Goal: Task Accomplishment & Management: Manage account settings

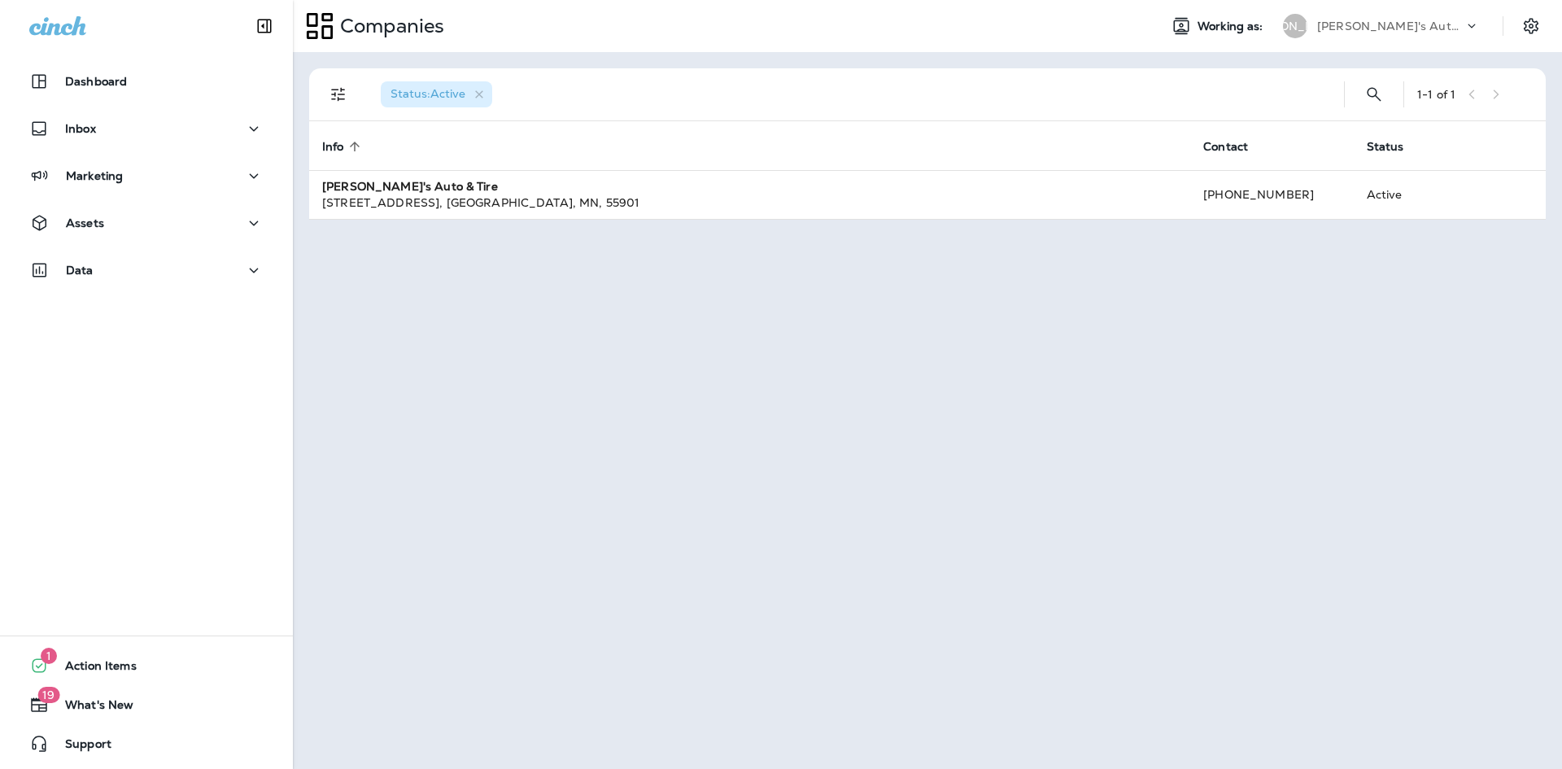
click at [1418, 18] on div "[PERSON_NAME]'s Auto & Tire" at bounding box center [1390, 26] width 146 height 24
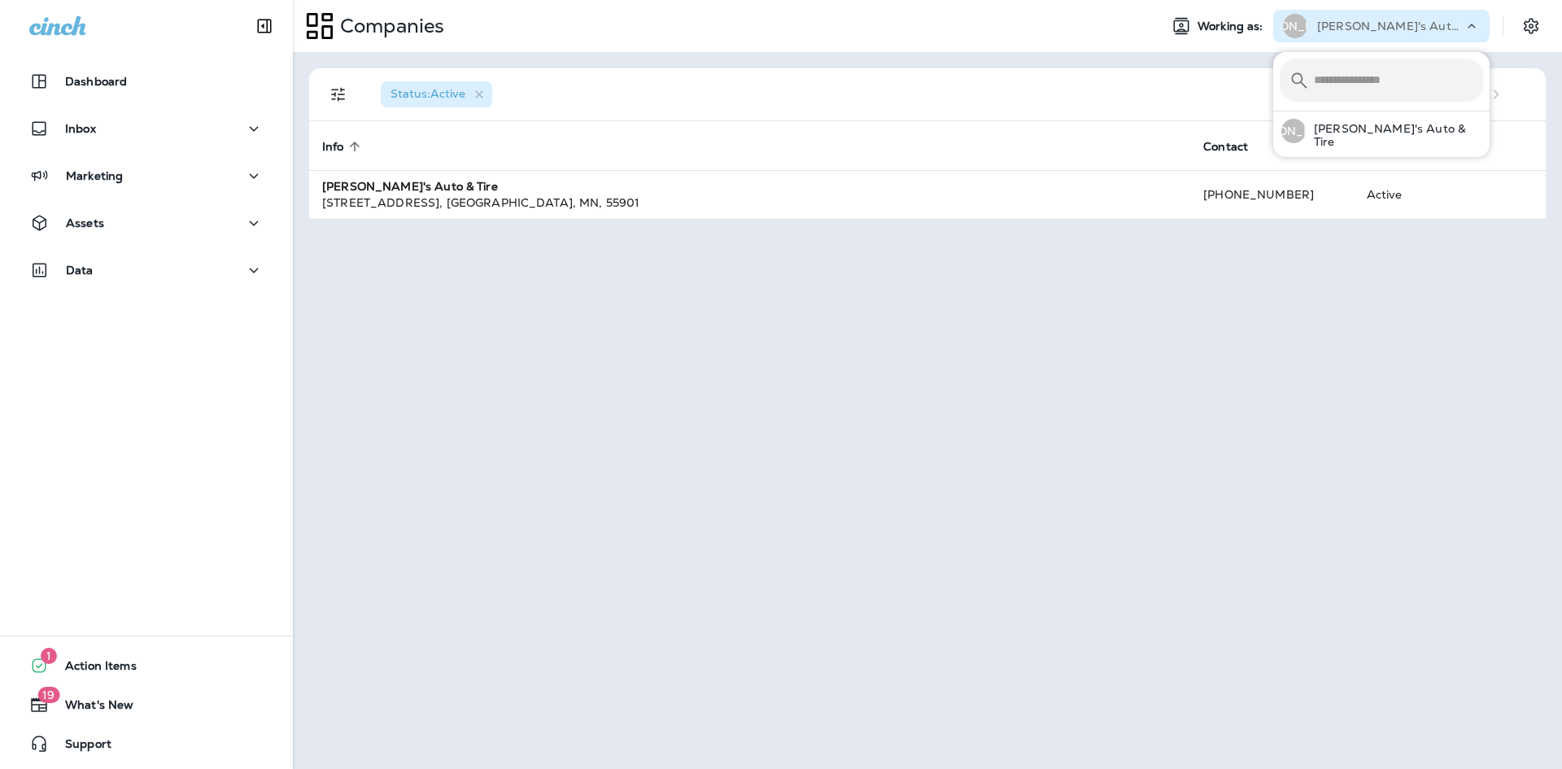
click at [1348, 219] on table "Info sorted ascending Contact Status [PERSON_NAME]'s Auto & Tire [STREET_ADDRES…" at bounding box center [927, 170] width 1237 height 98
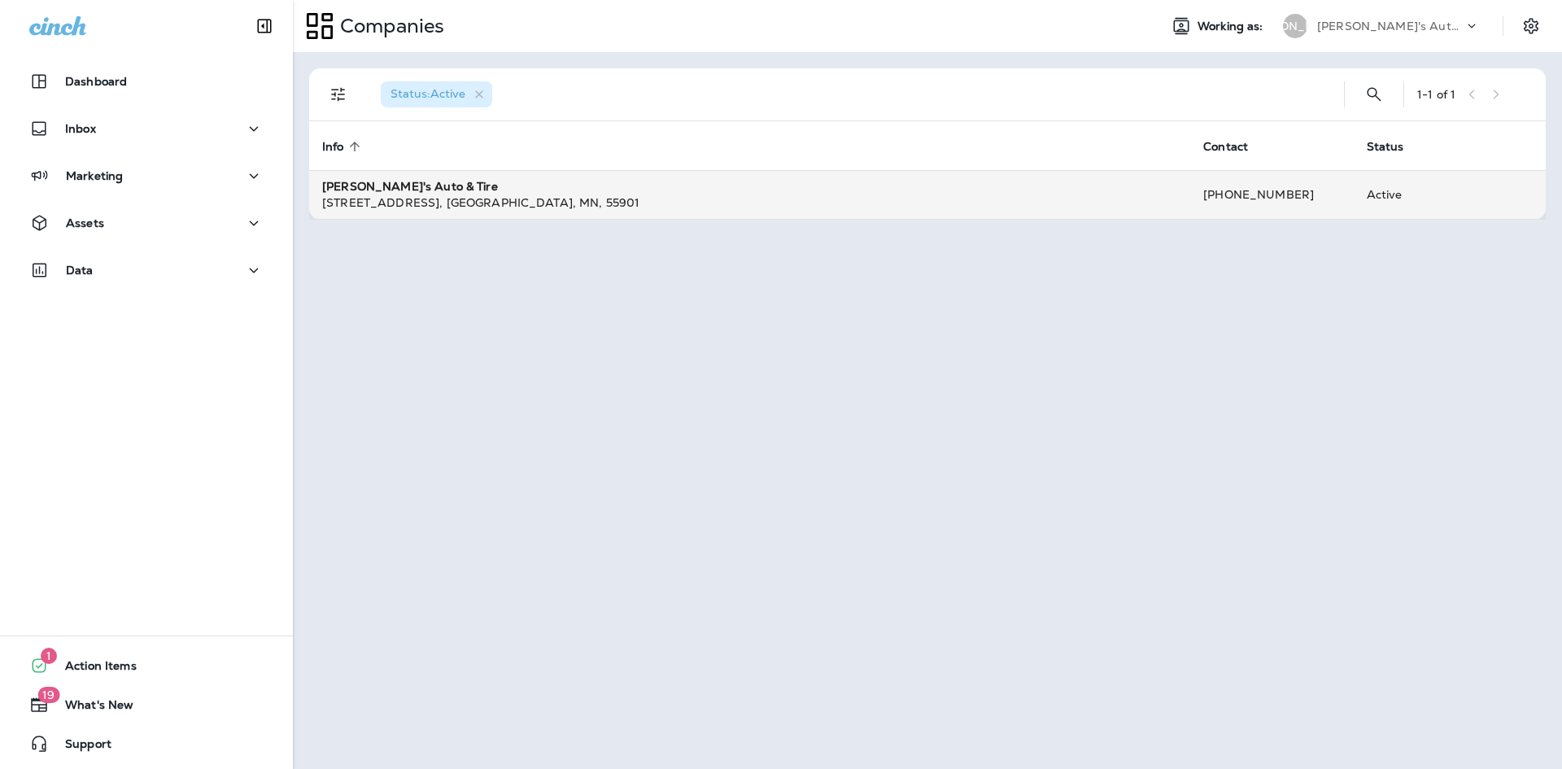
click at [1176, 205] on div "[STREET_ADDRESS]" at bounding box center [749, 202] width 855 height 16
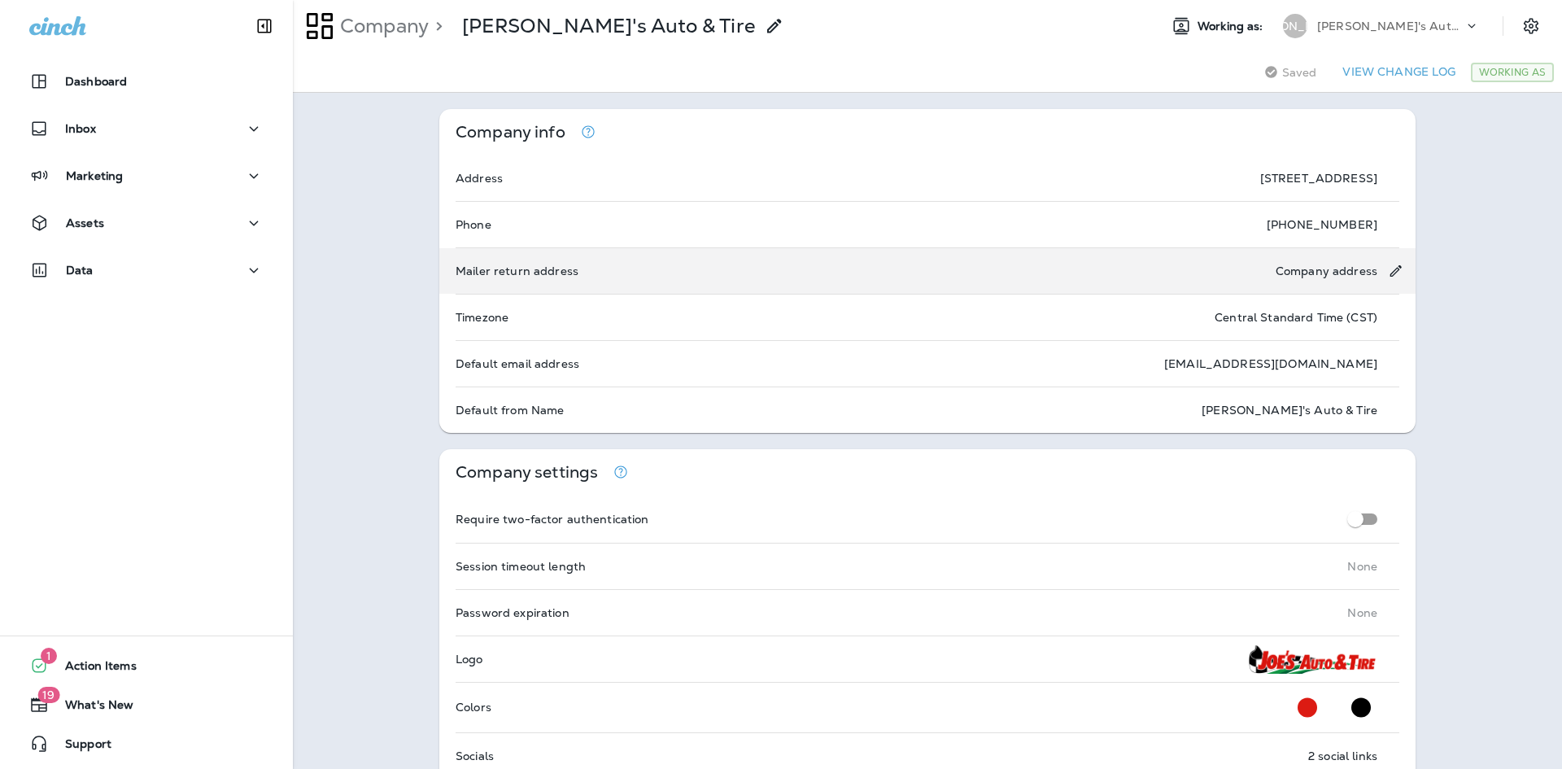
click at [1390, 269] on icon "Edit mail return address" at bounding box center [1395, 271] width 17 height 16
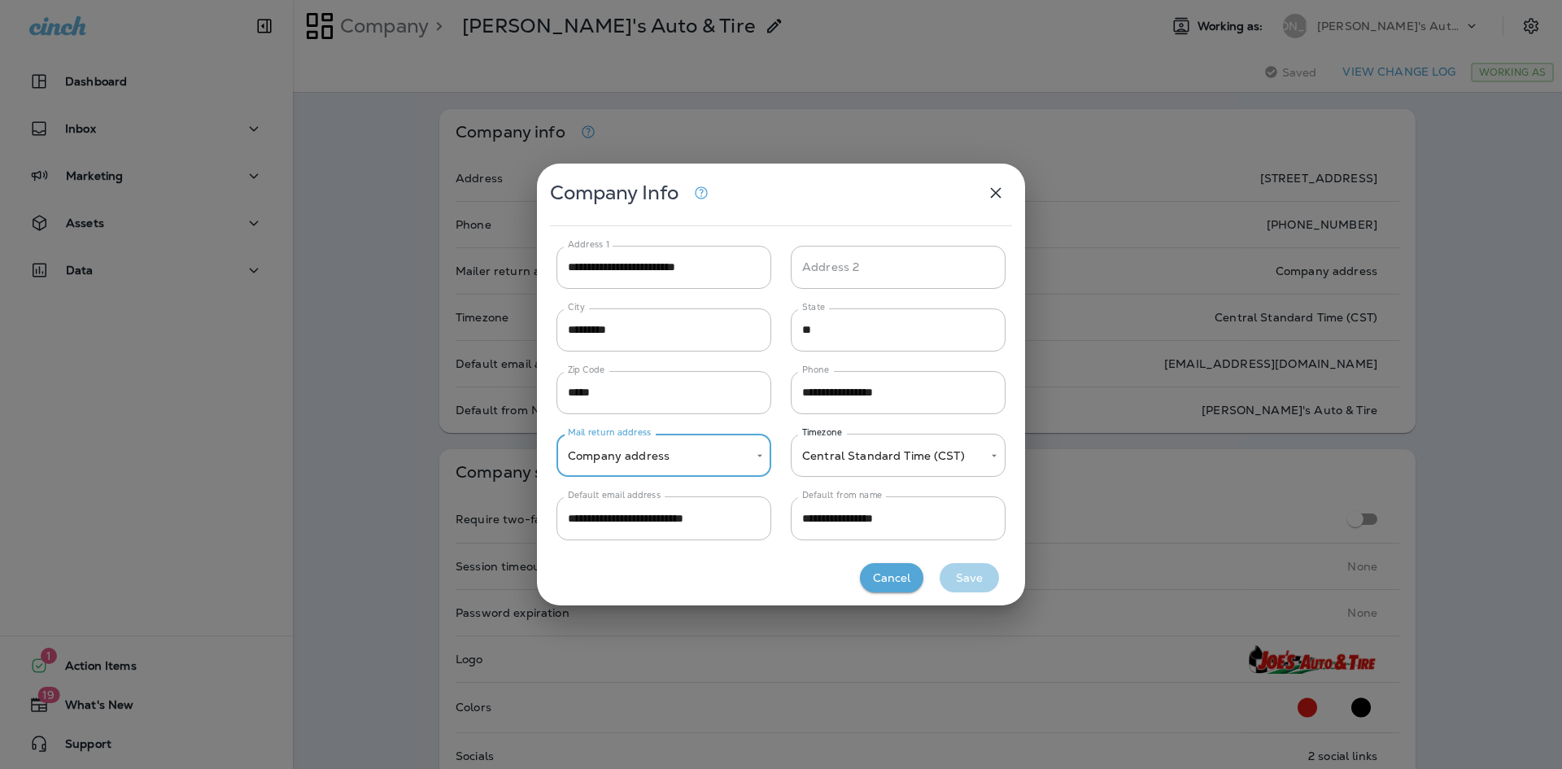
click at [994, 194] on icon "button" at bounding box center [996, 193] width 11 height 11
type input "**********"
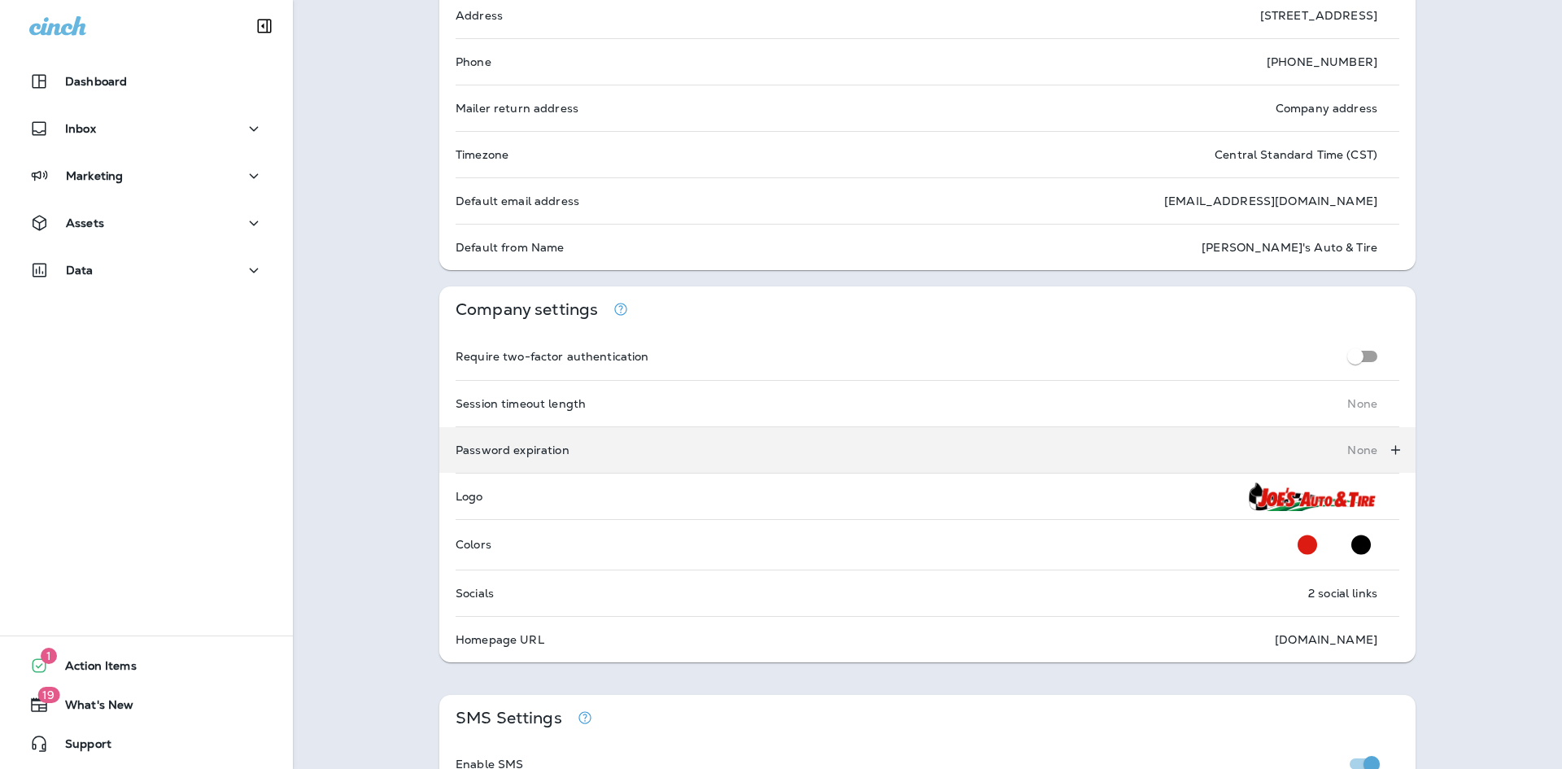
scroll to position [244, 0]
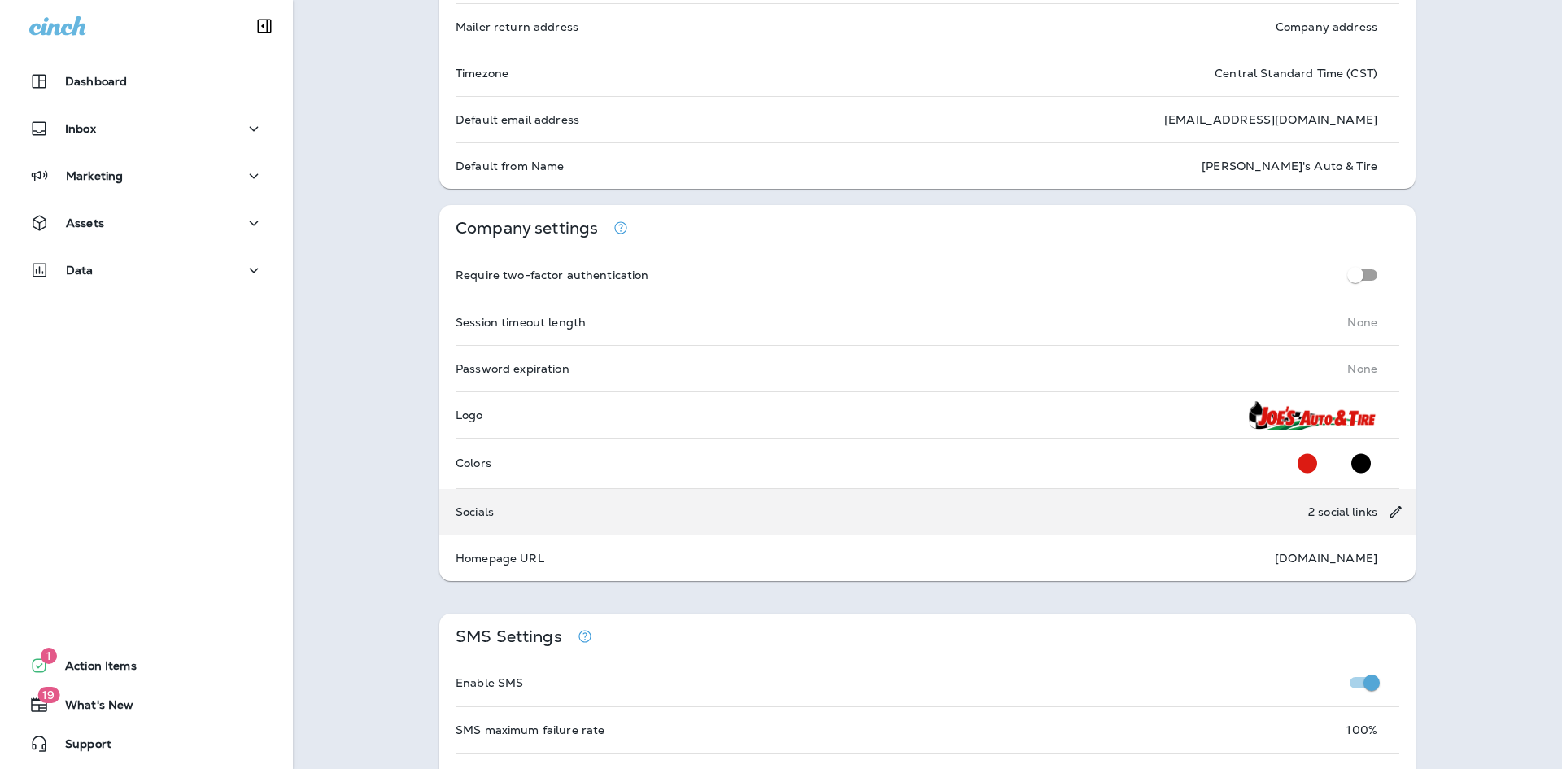
click at [575, 508] on div "Socials 2 social links" at bounding box center [927, 512] width 976 height 46
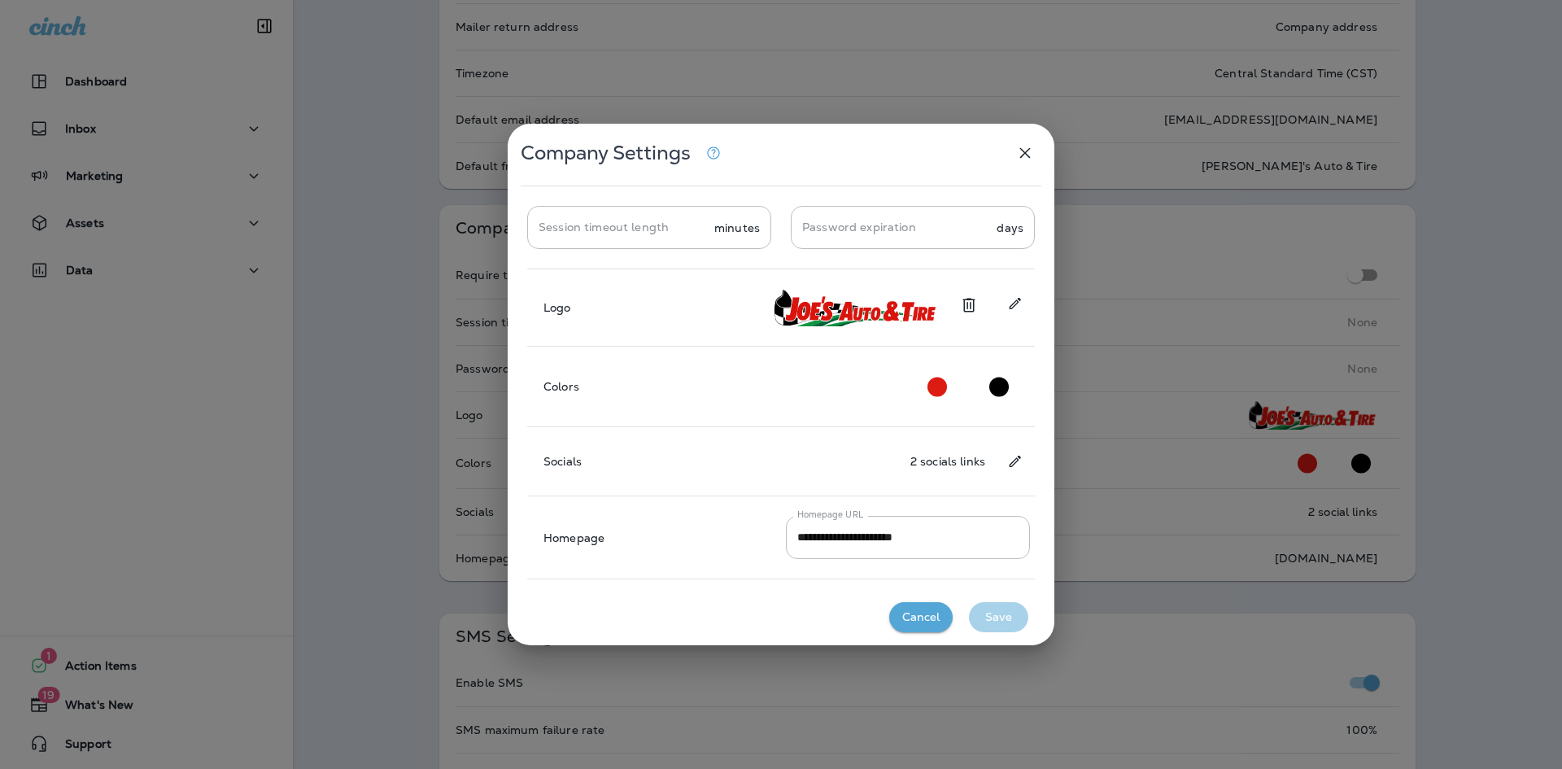
click at [1016, 454] on icon "Change social links" at bounding box center [1015, 461] width 17 height 16
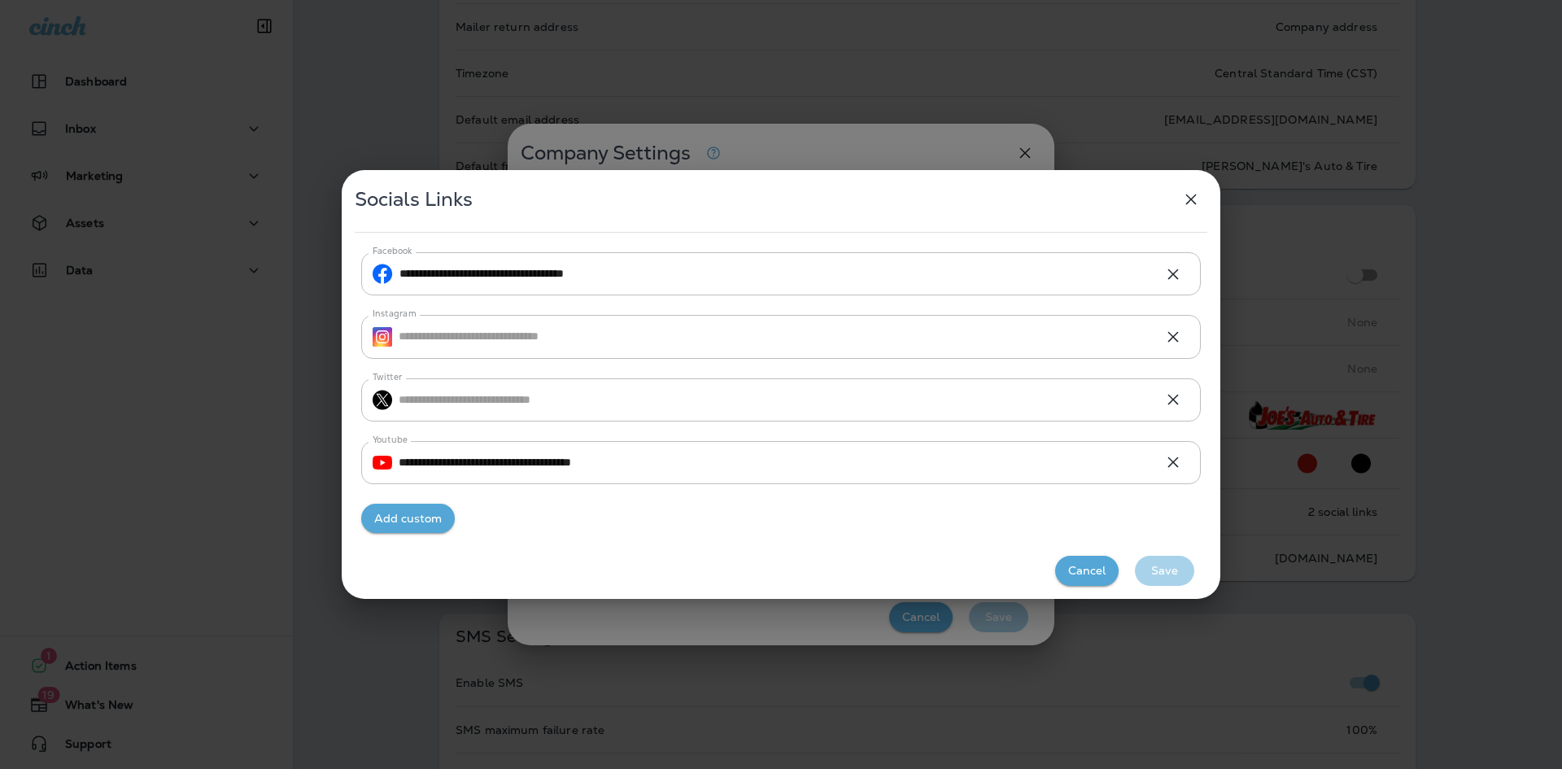
click at [386, 517] on button "Add custom" at bounding box center [408, 519] width 94 height 30
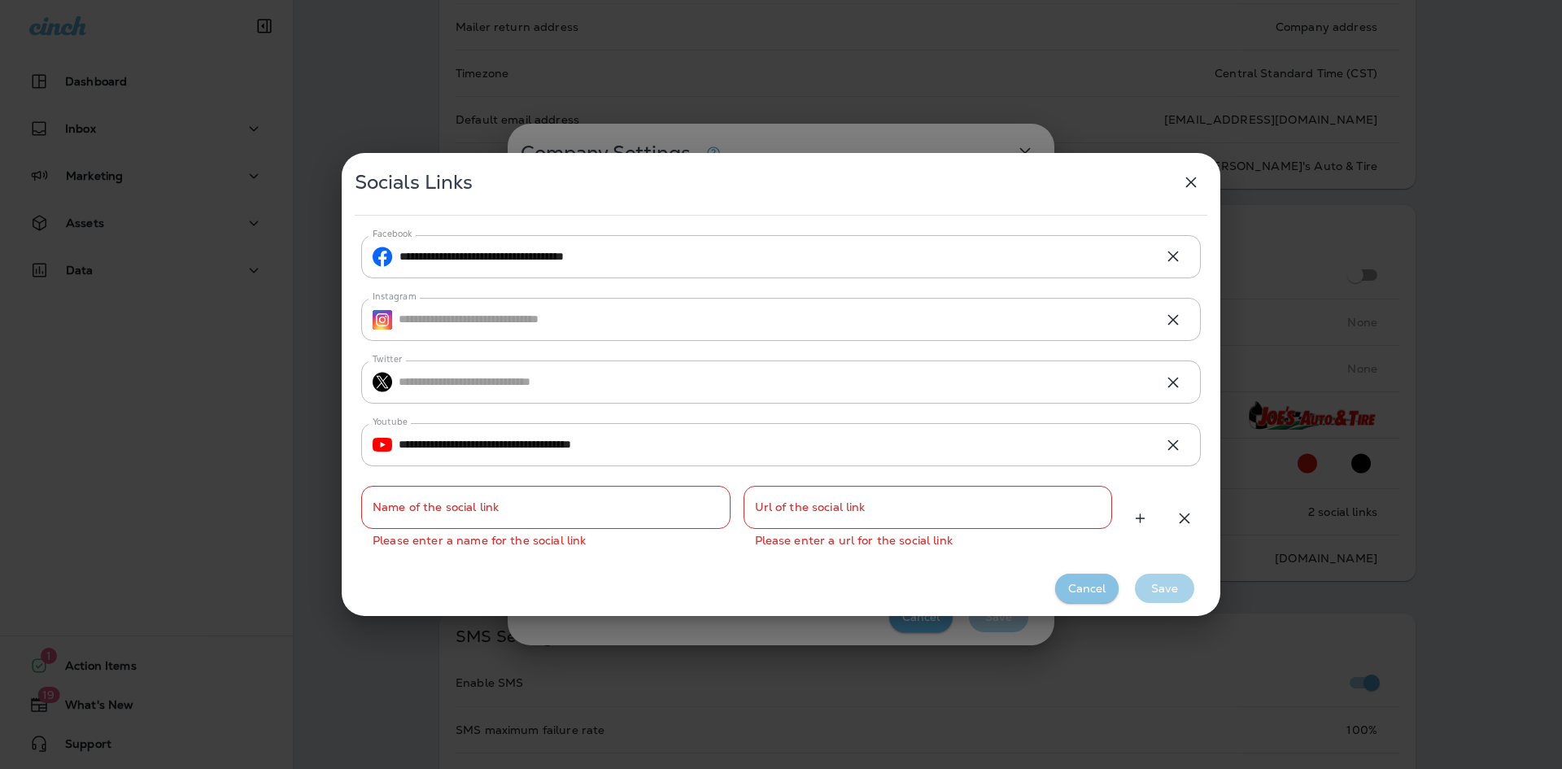
click at [1090, 582] on button "Cancel" at bounding box center [1086, 589] width 63 height 30
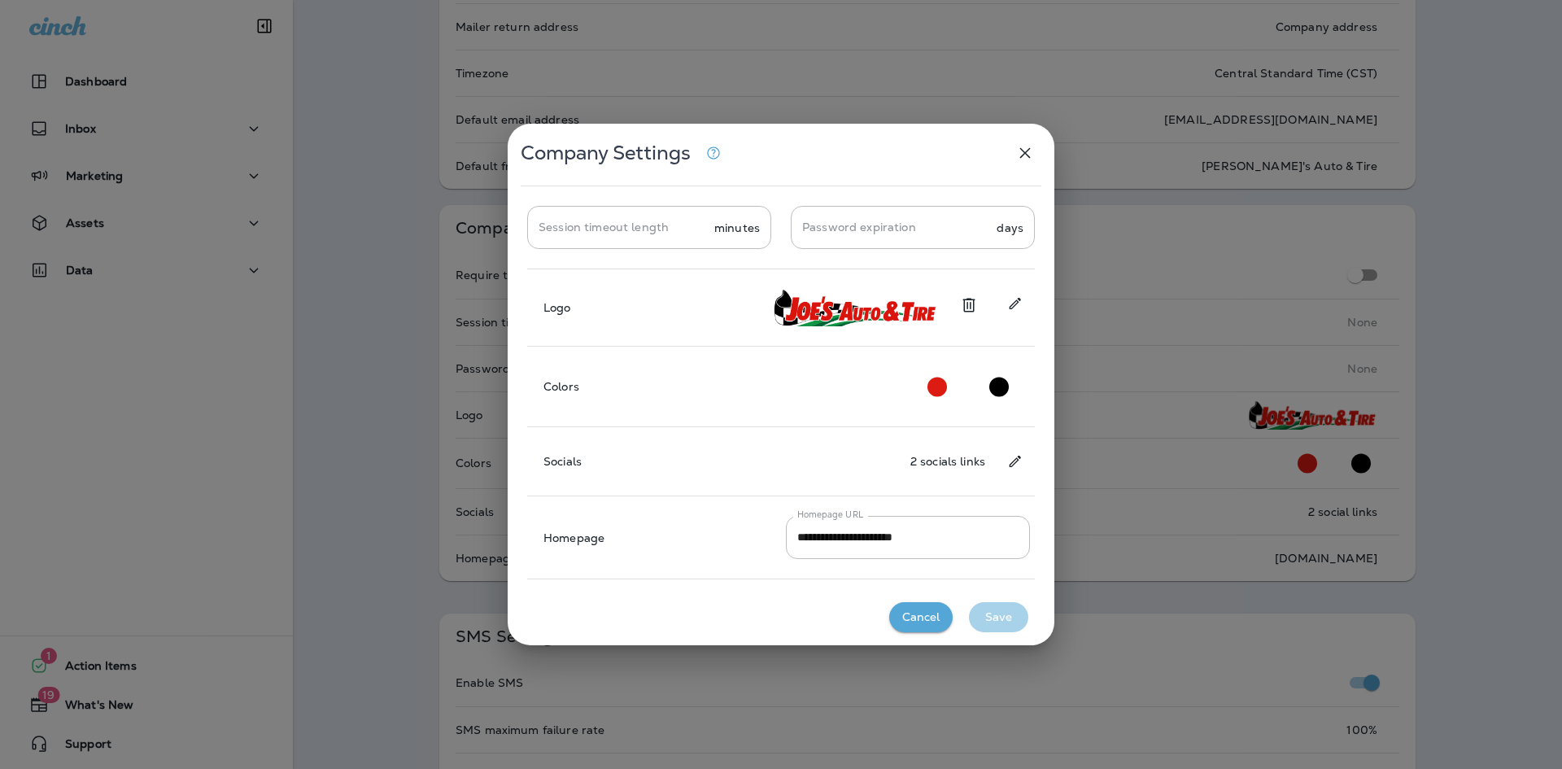
click at [1012, 464] on icon "Change social links" at bounding box center [1015, 461] width 17 height 16
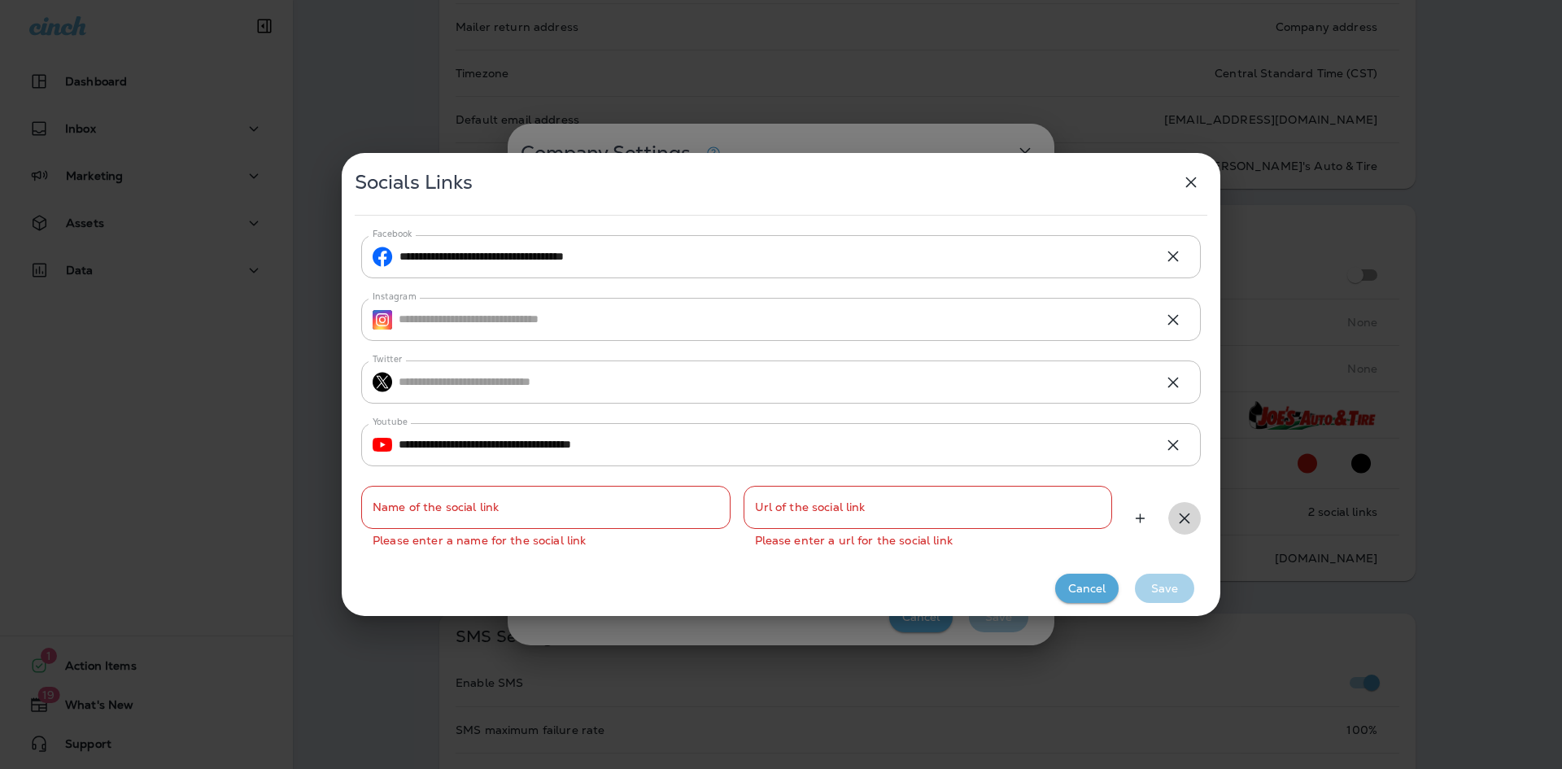
click at [1183, 509] on icon "button" at bounding box center [1185, 519] width 20 height 20
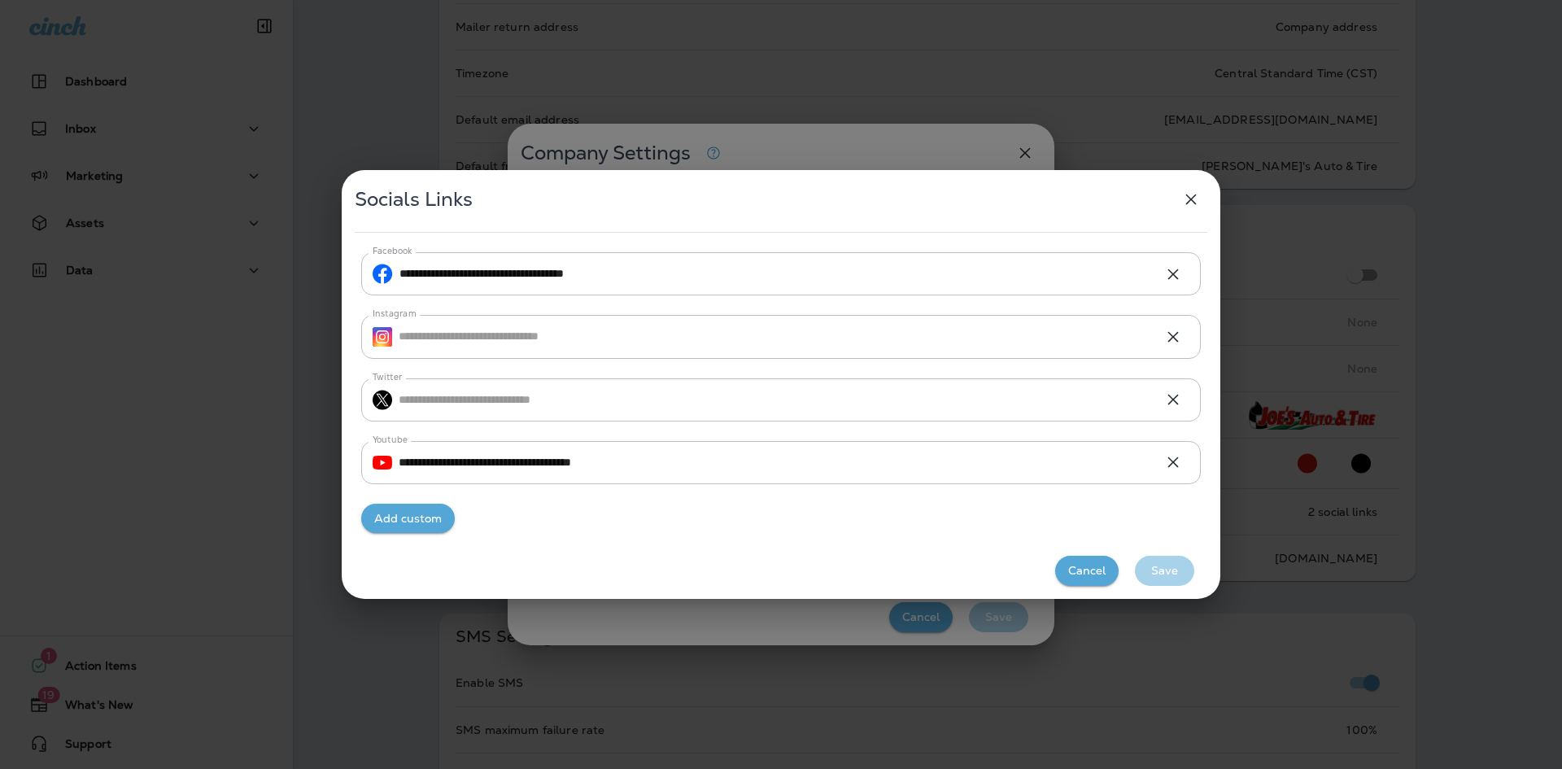
click at [1186, 200] on icon "button" at bounding box center [1192, 200] width 20 height 20
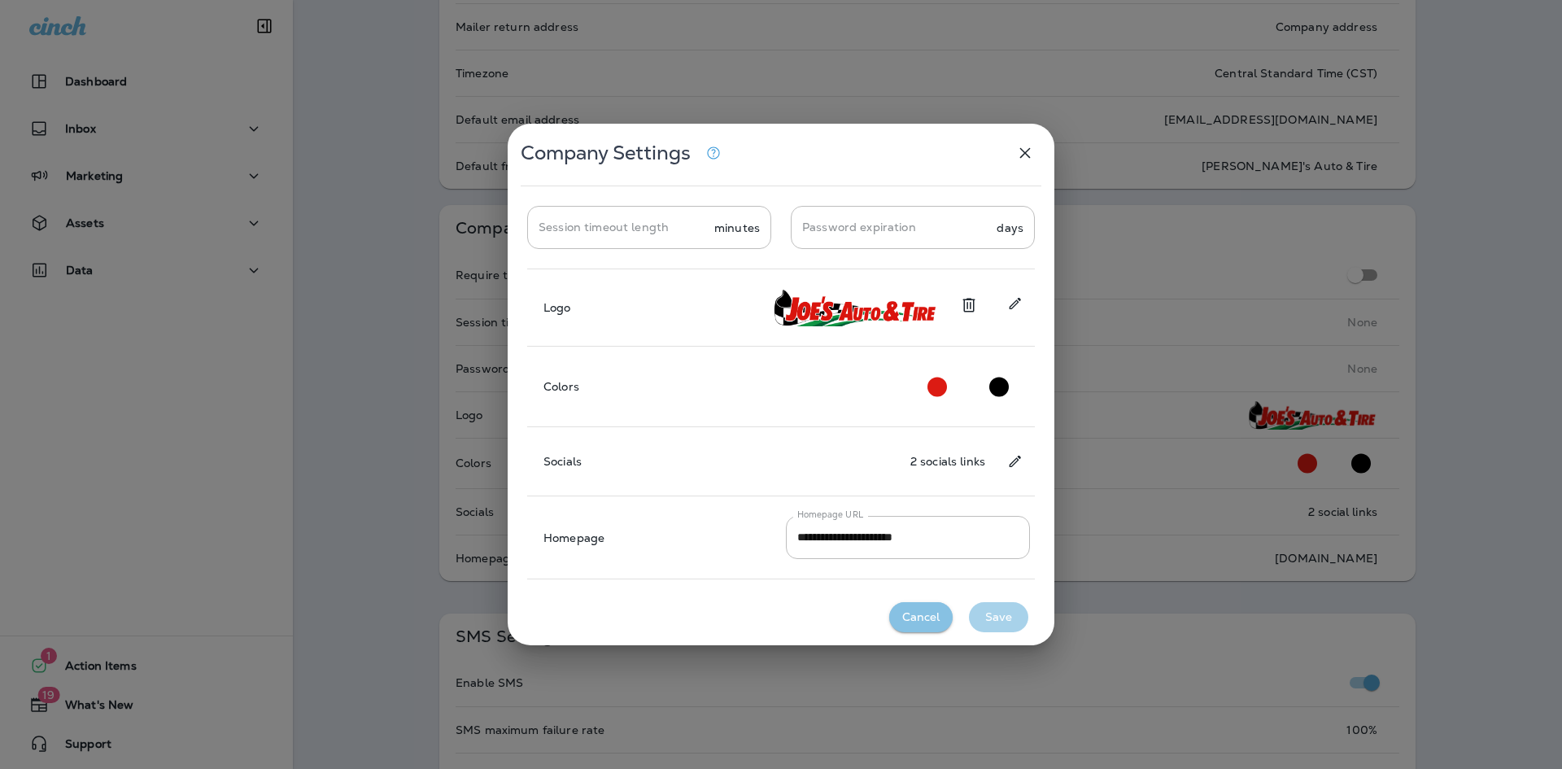
drag, startPoint x: 920, startPoint y: 609, endPoint x: 911, endPoint y: 612, distance: 10.1
click at [920, 609] on button "Cancel" at bounding box center [920, 617] width 63 height 30
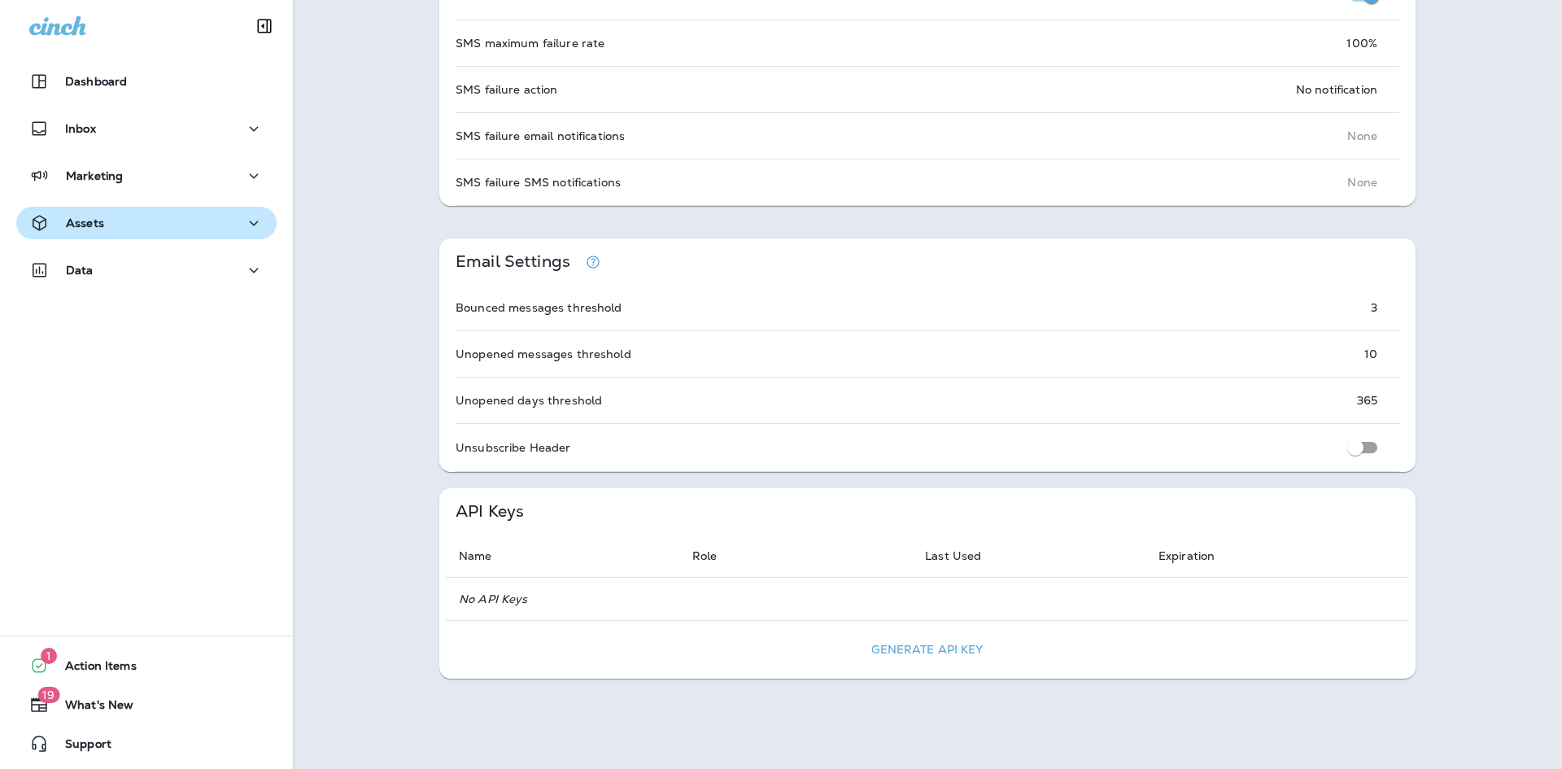
scroll to position [1085, 0]
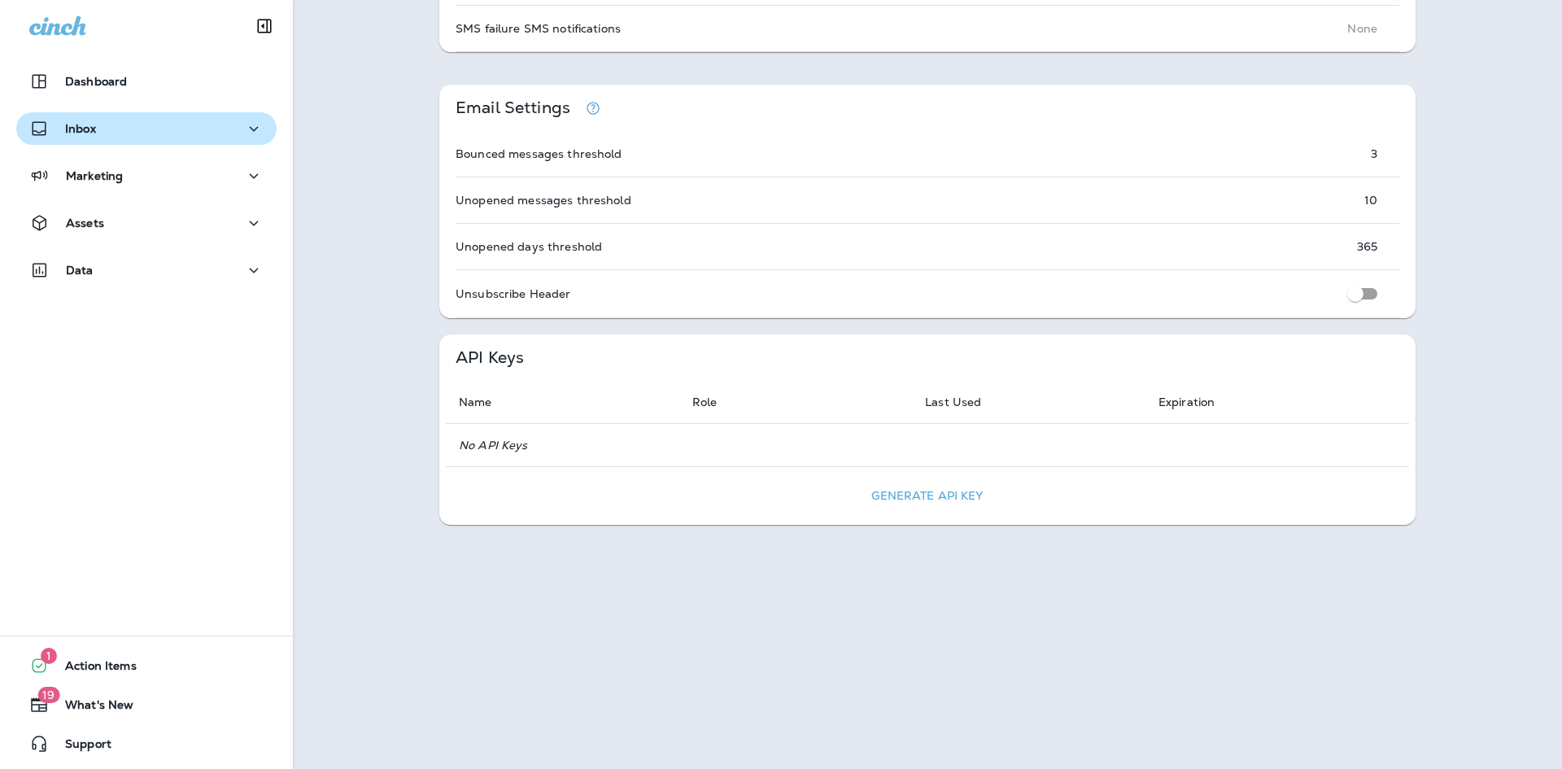
click at [116, 123] on div "Inbox" at bounding box center [146, 129] width 234 height 20
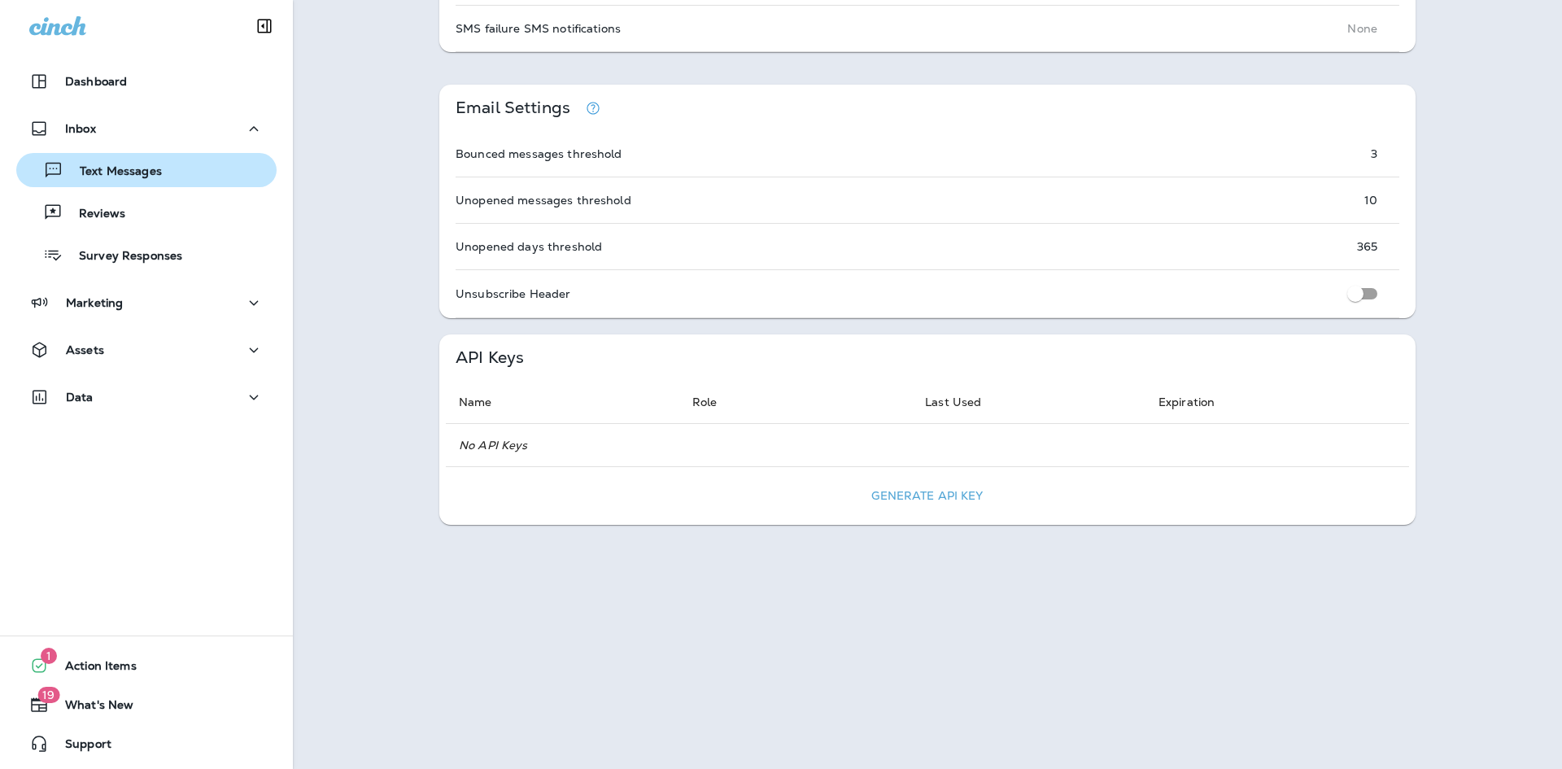
click at [130, 179] on p "Text Messages" at bounding box center [112, 171] width 98 height 15
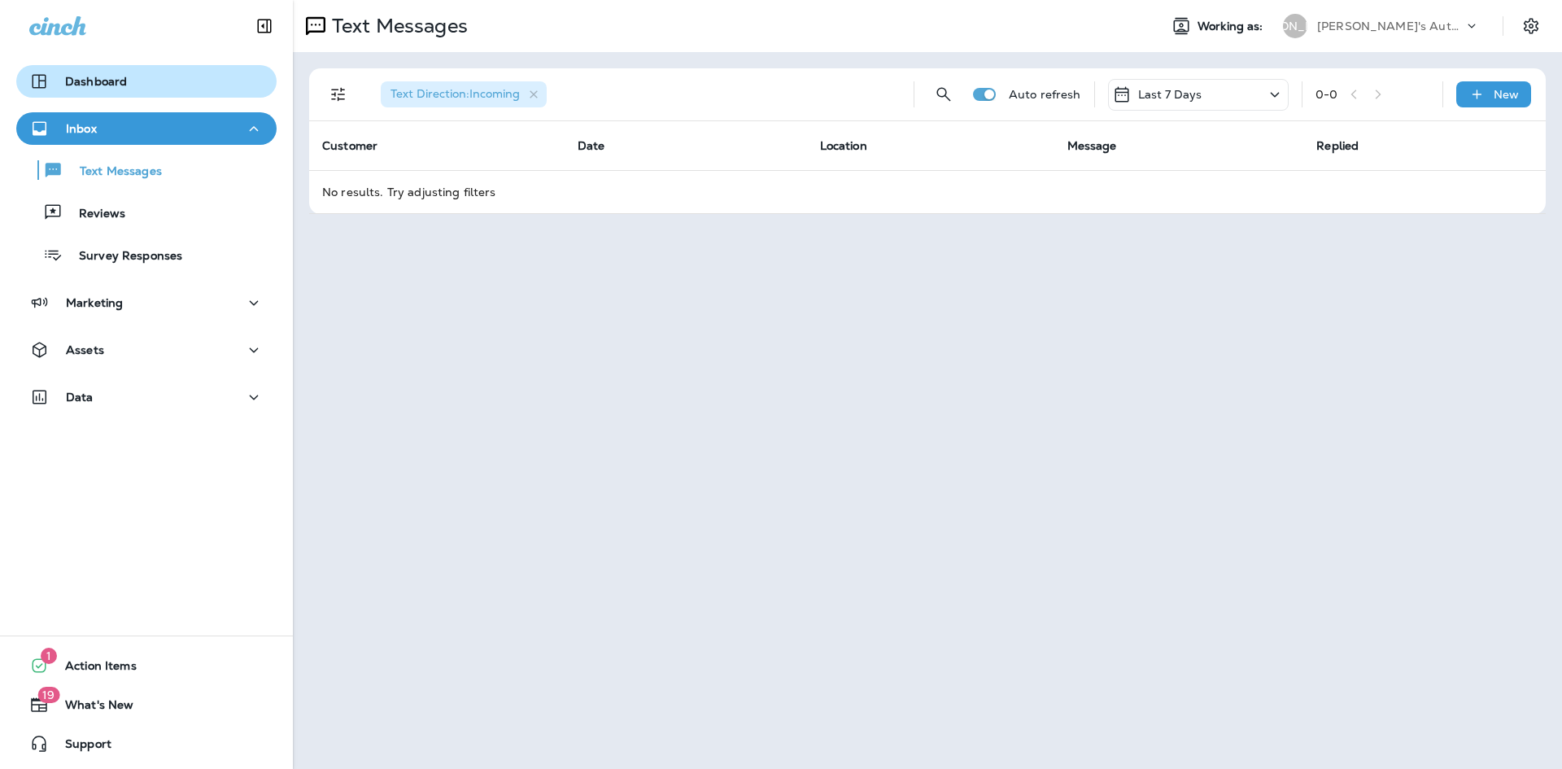
click at [138, 87] on div "Dashboard" at bounding box center [146, 82] width 234 height 20
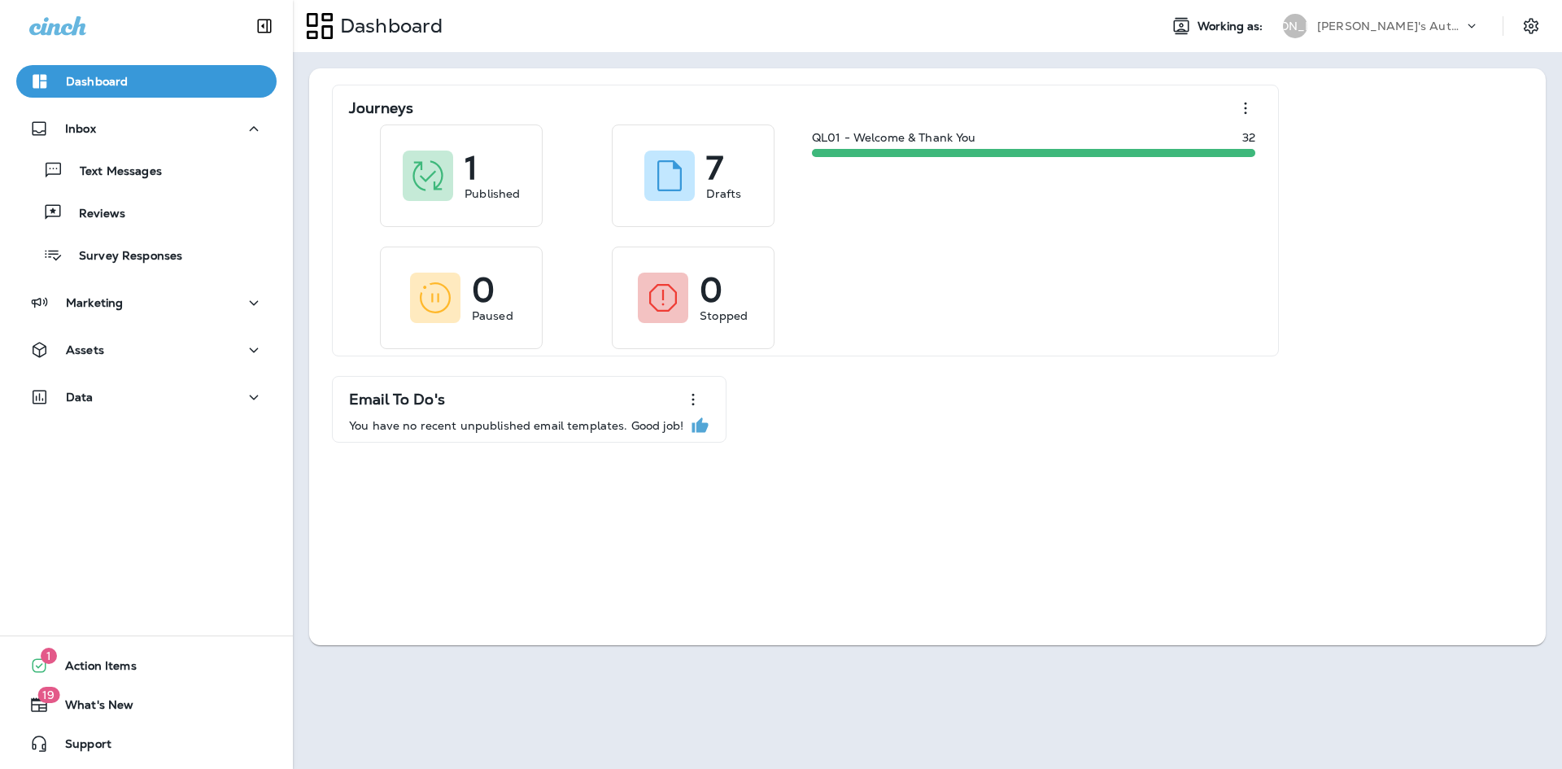
click at [1514, 28] on div "Working as: JA [PERSON_NAME]'s Auto & Tire" at bounding box center [1354, 26] width 417 height 33
click at [1535, 26] on icon "Settings" at bounding box center [1532, 26] width 20 height 20
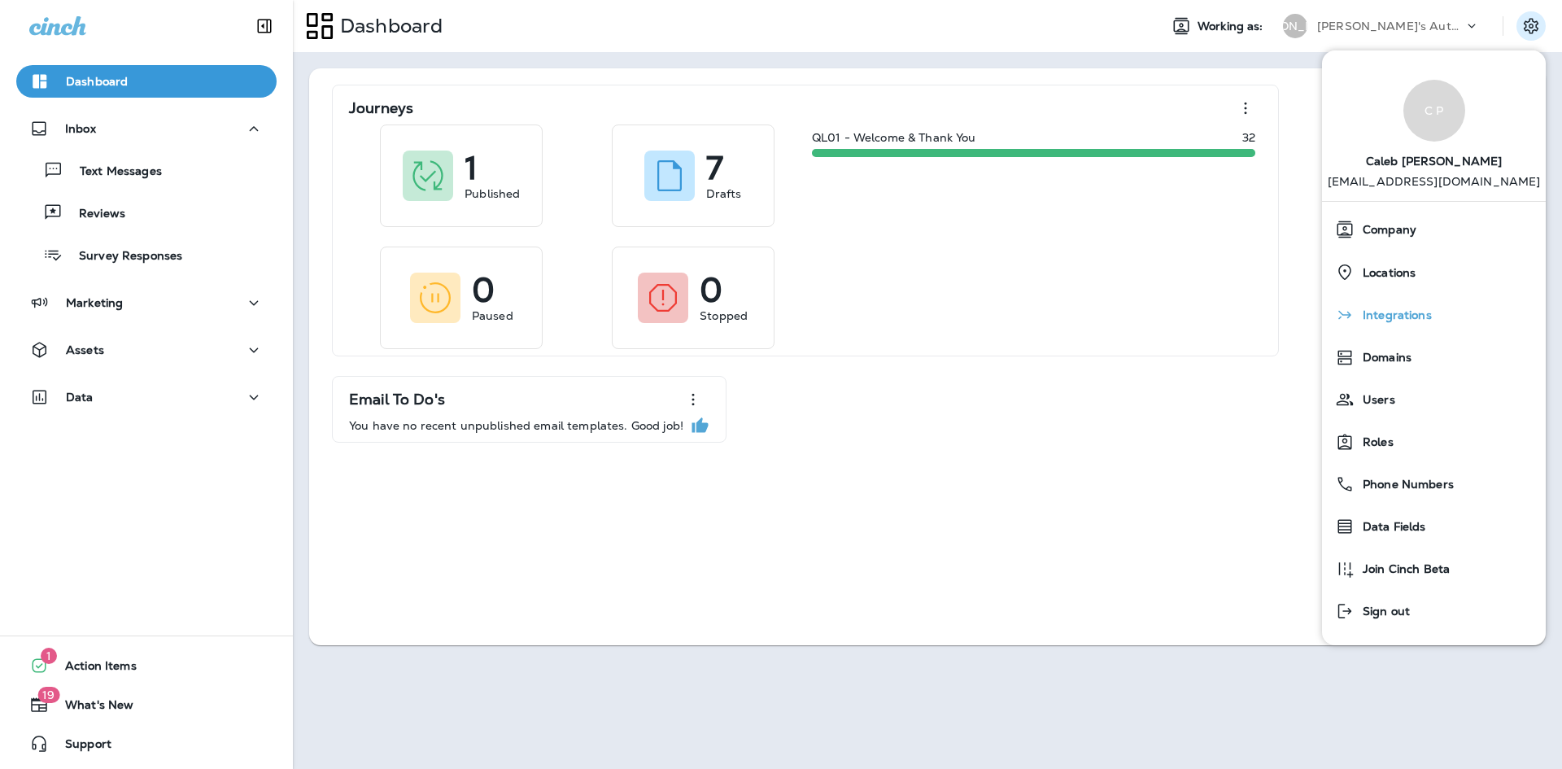
click at [1404, 317] on span "Integrations" at bounding box center [1393, 315] width 77 height 14
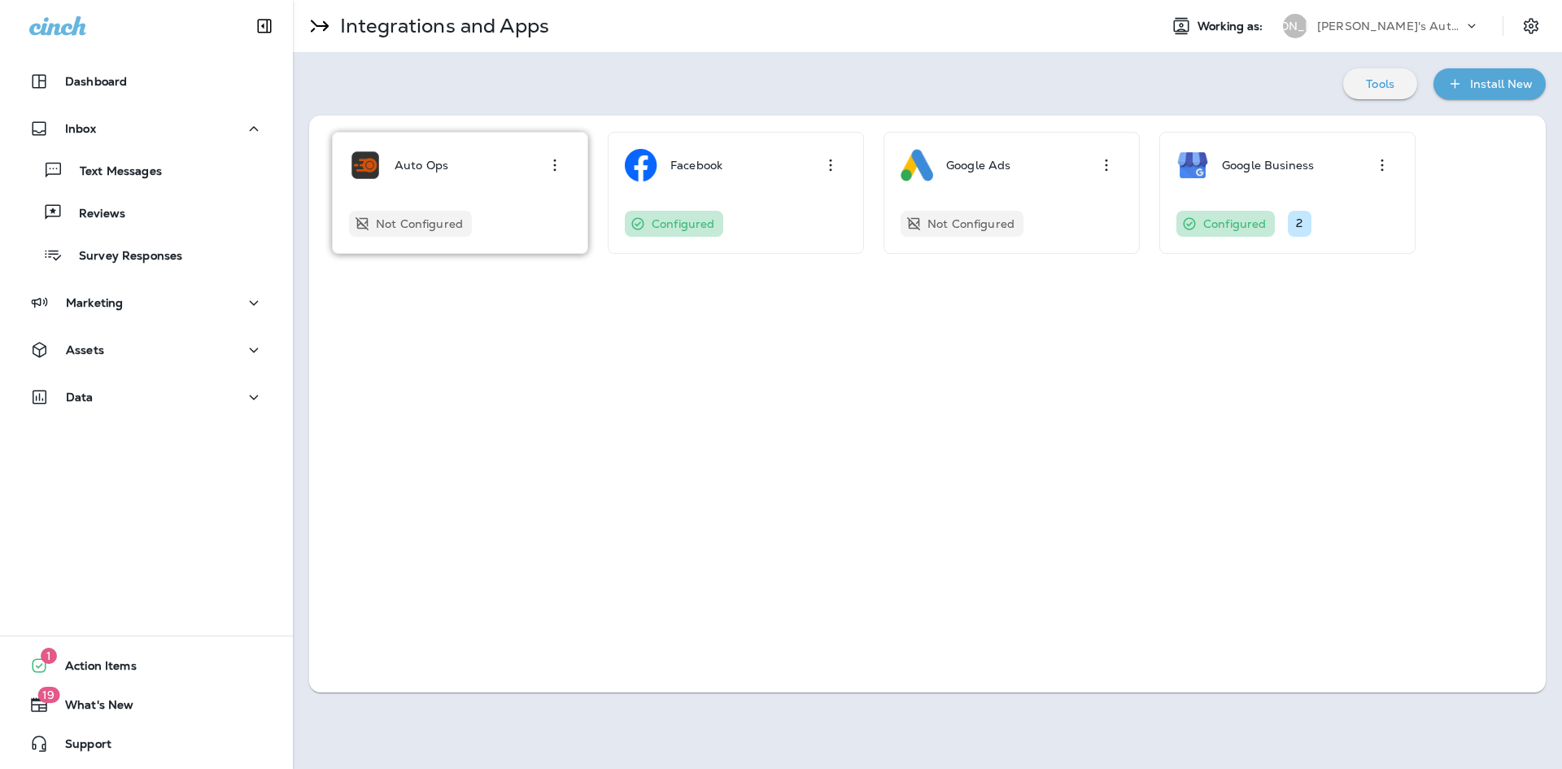
click at [466, 224] on div "Not Configured" at bounding box center [410, 224] width 123 height 26
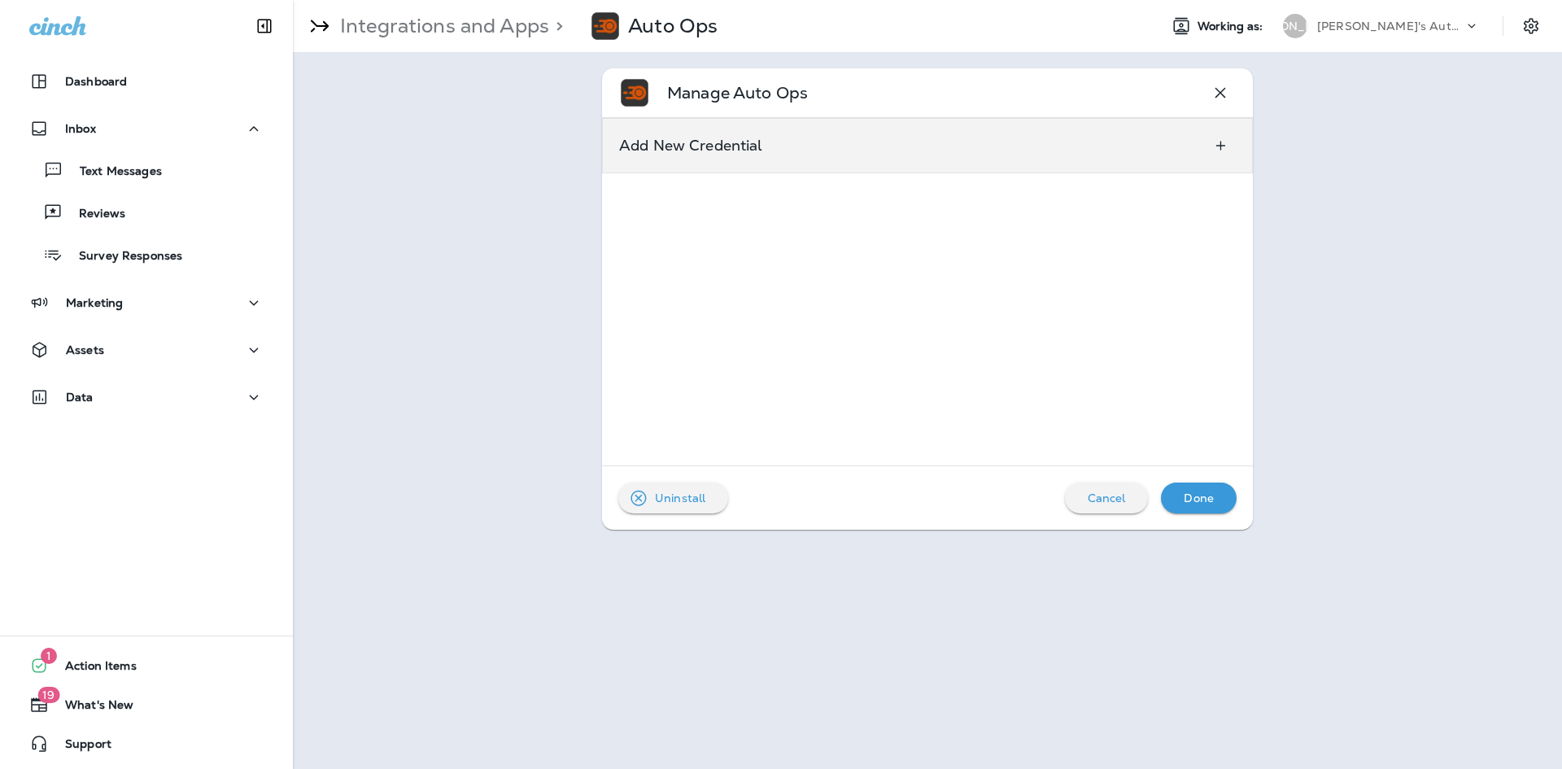
click at [914, 158] on div "Add New Credential" at bounding box center [927, 145] width 651 height 55
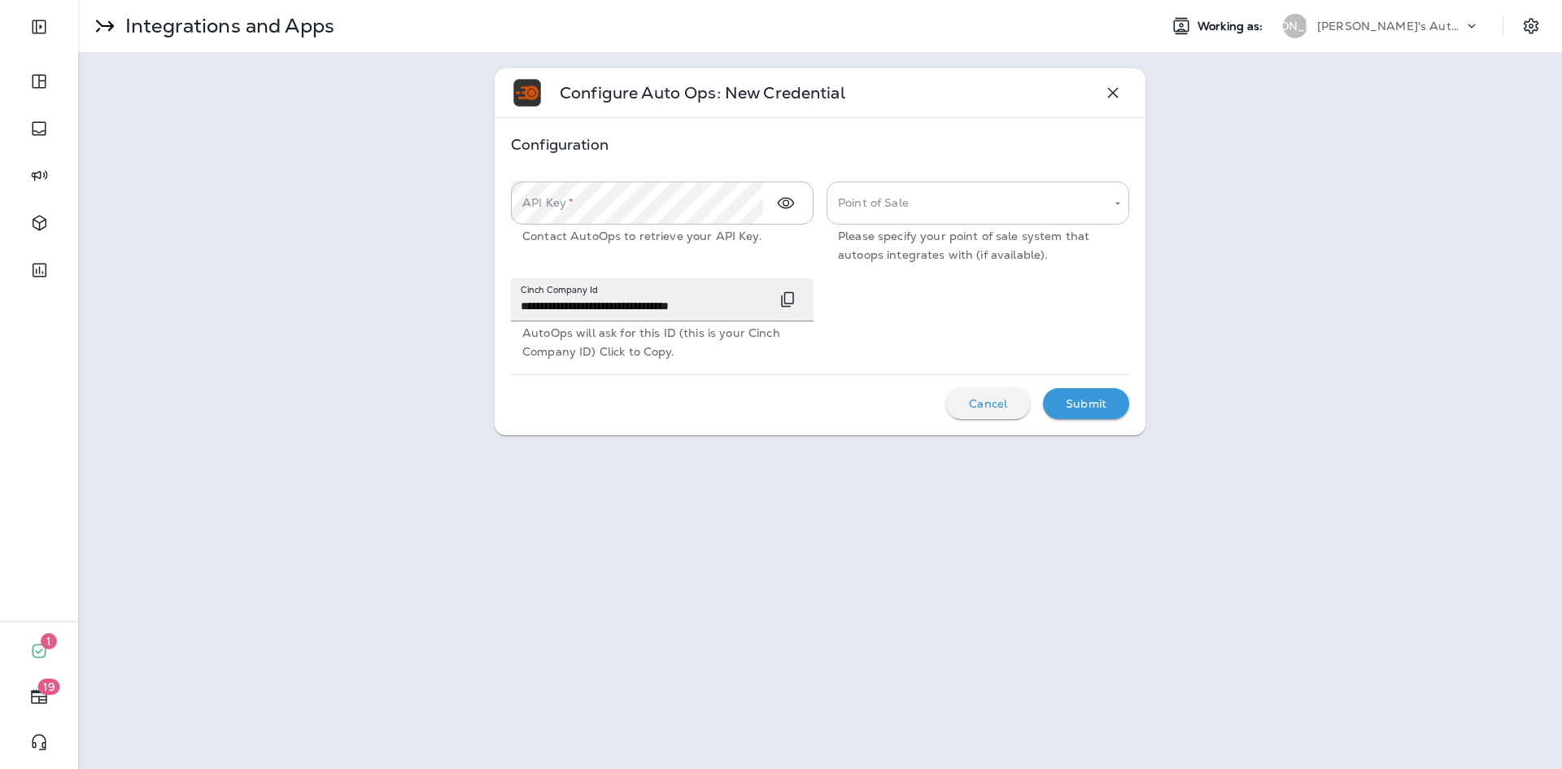
click at [1044, 0] on body "**********" at bounding box center [781, 0] width 1562 height 0
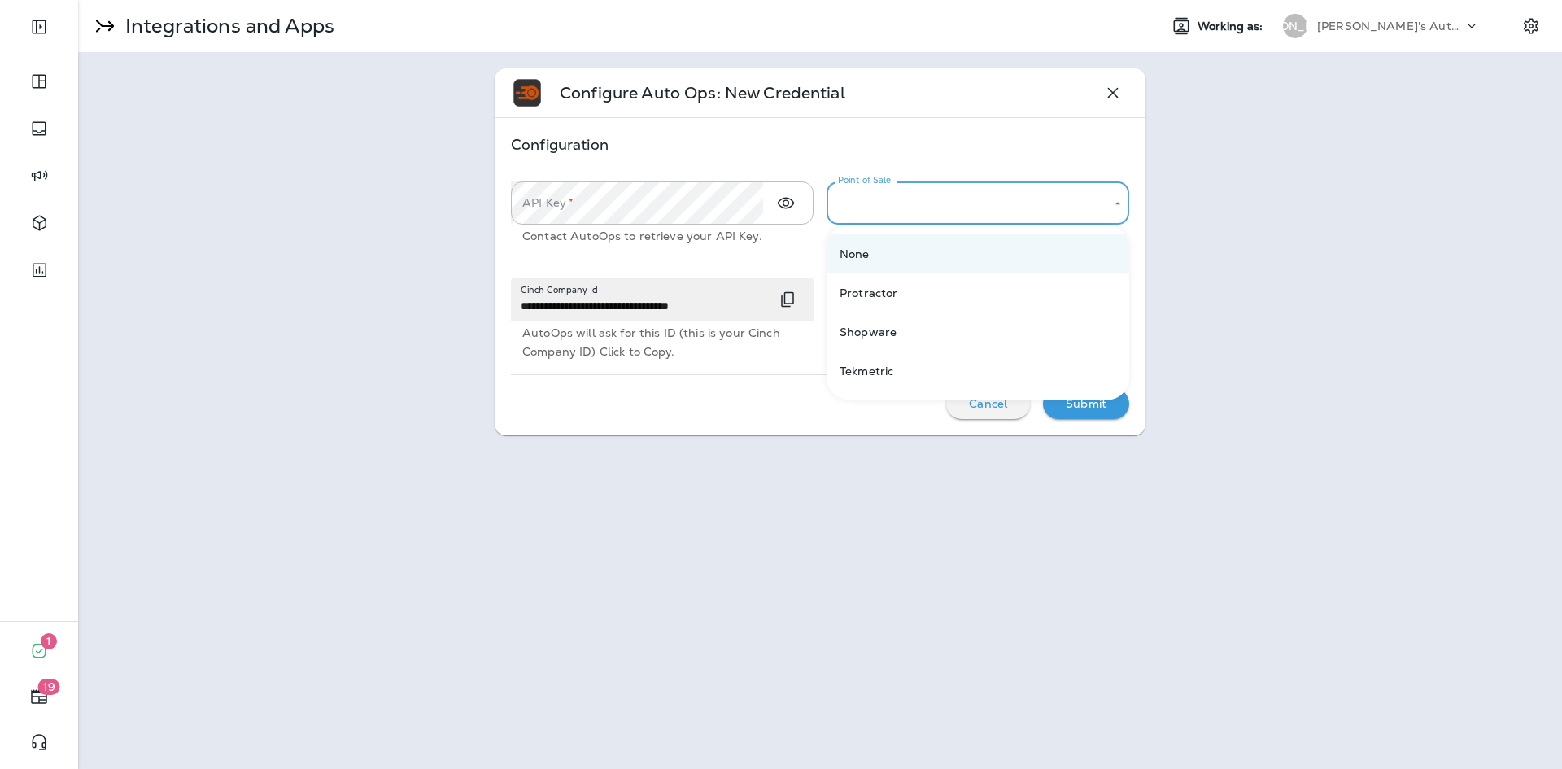
click at [1218, 212] on div at bounding box center [781, 384] width 1562 height 769
